Goal: Information Seeking & Learning: Learn about a topic

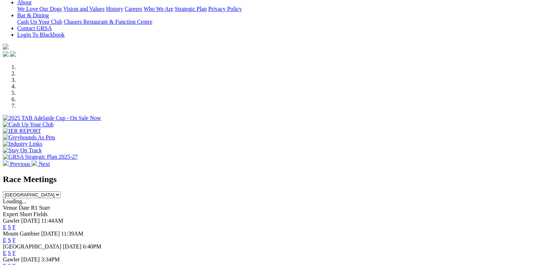
scroll to position [251, 0]
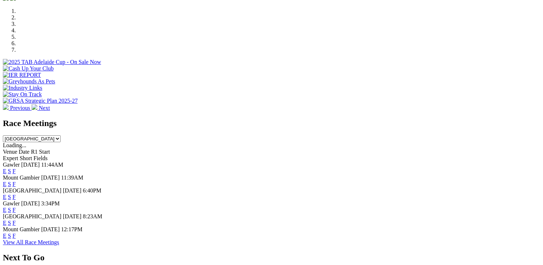
click at [16, 194] on link "F" at bounding box center [14, 197] width 3 height 6
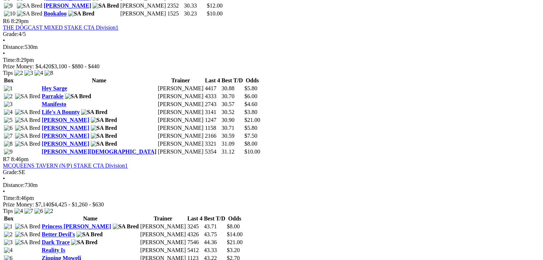
scroll to position [1041, 0]
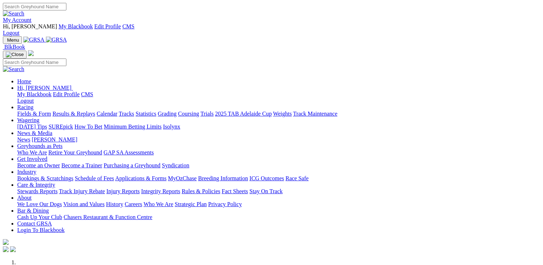
scroll to position [251, 0]
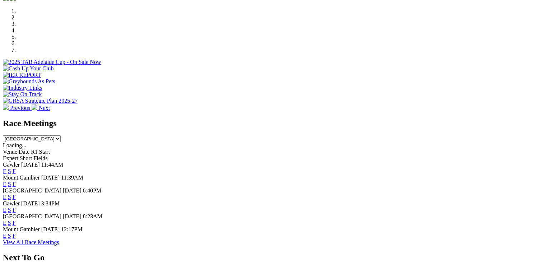
click at [16, 207] on link "F" at bounding box center [14, 210] width 3 height 6
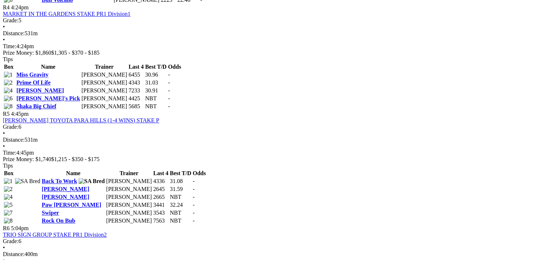
scroll to position [718, 0]
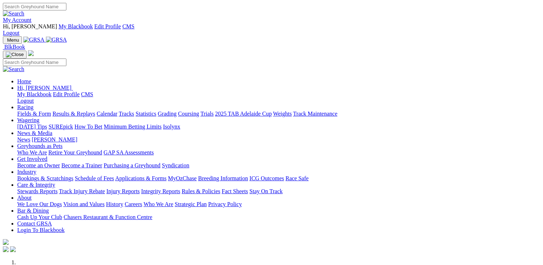
scroll to position [251, 0]
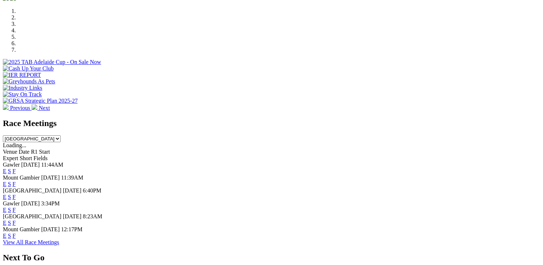
click at [16, 220] on link "F" at bounding box center [14, 223] width 3 height 6
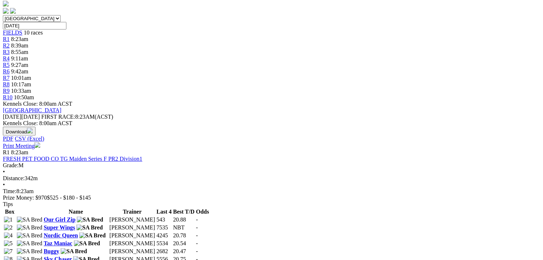
scroll to position [108, 0]
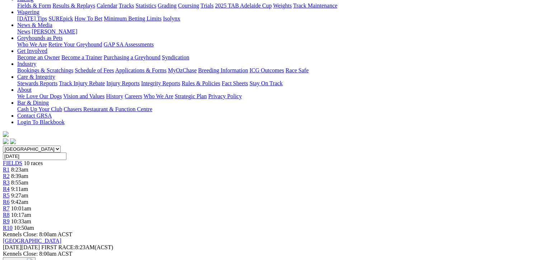
scroll to position [144, 0]
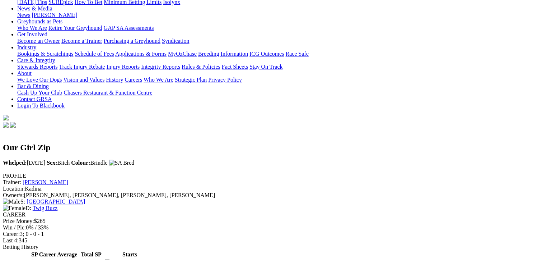
scroll to position [180, 0]
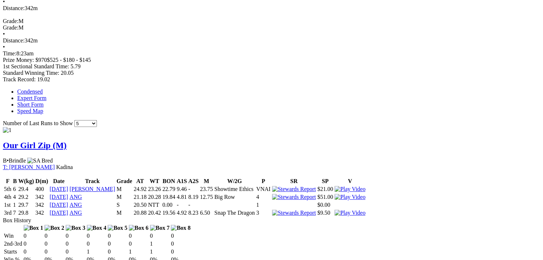
scroll to position [431, 0]
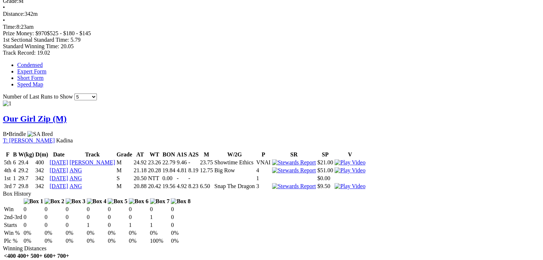
scroll to position [467, 0]
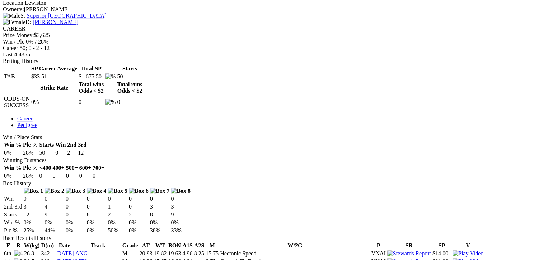
scroll to position [215, 0]
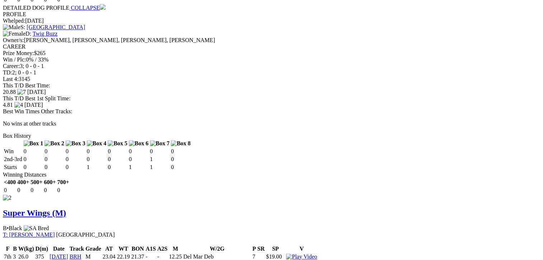
scroll to position [718, 0]
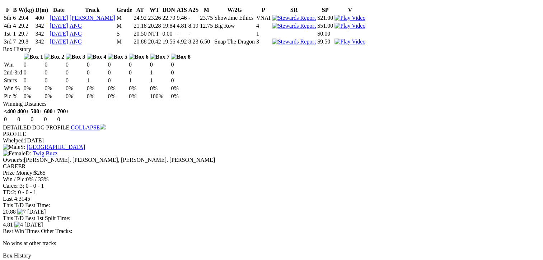
scroll to position [646, 0]
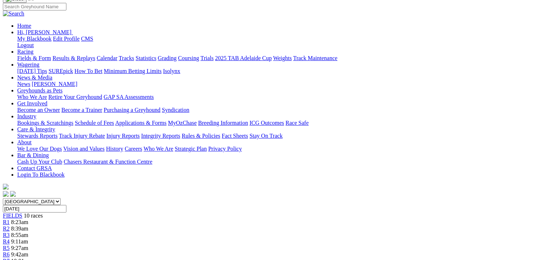
scroll to position [72, 0]
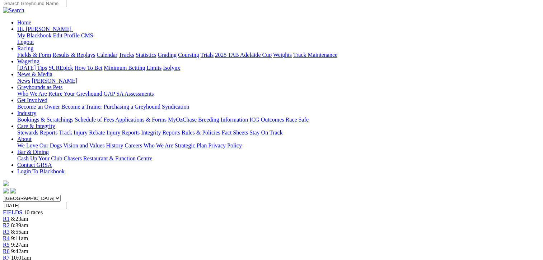
click at [150, 222] on div "R2 8:39am" at bounding box center [272, 225] width 538 height 6
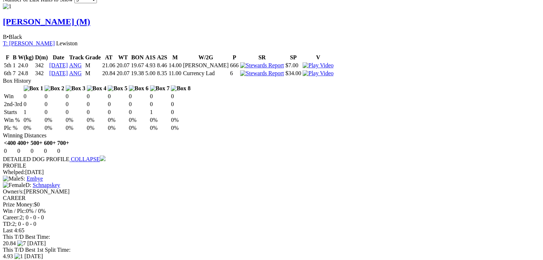
scroll to position [575, 0]
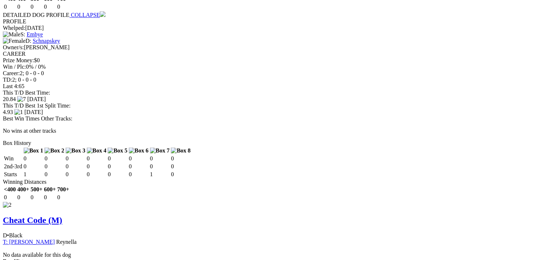
scroll to position [646, 0]
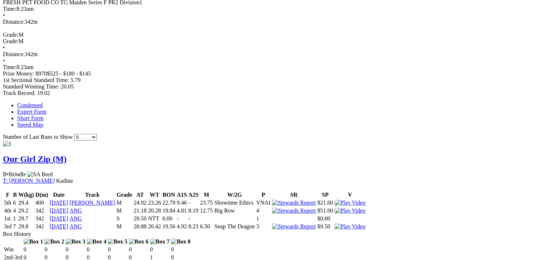
scroll to position [467, 0]
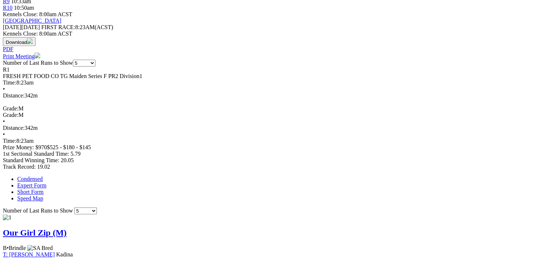
scroll to position [431, 0]
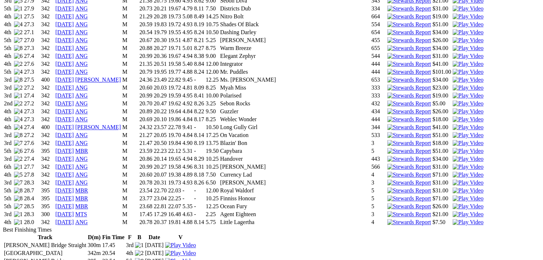
scroll to position [754, 0]
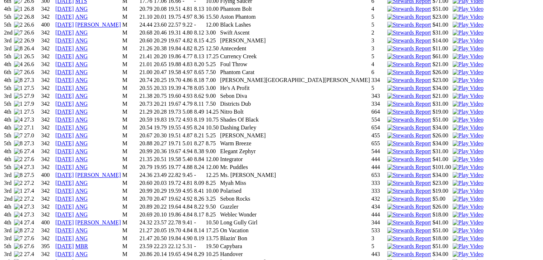
scroll to position [610, 0]
